Goal: Use online tool/utility: Use online tool/utility

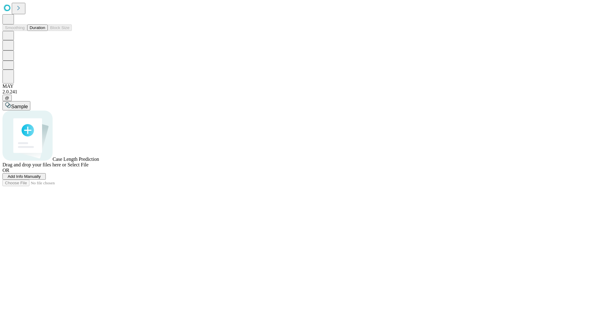
click at [45, 31] on button "Duration" at bounding box center [37, 27] width 20 height 6
click at [28, 104] on span "Sample" at bounding box center [19, 106] width 17 height 5
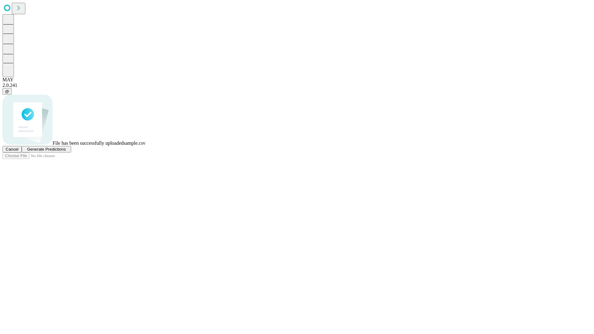
click at [66, 152] on span "Generate Predictions" at bounding box center [46, 149] width 39 height 5
